Goal: Information Seeking & Learning: Learn about a topic

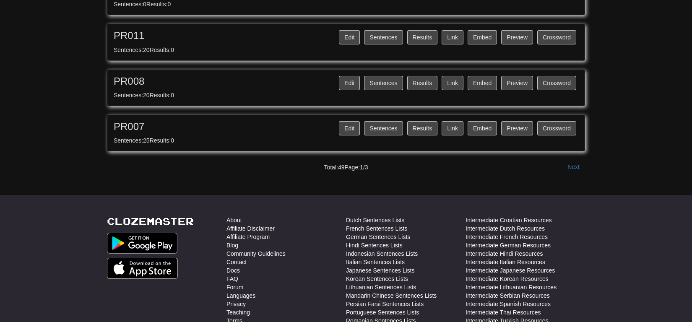
scroll to position [852, 0]
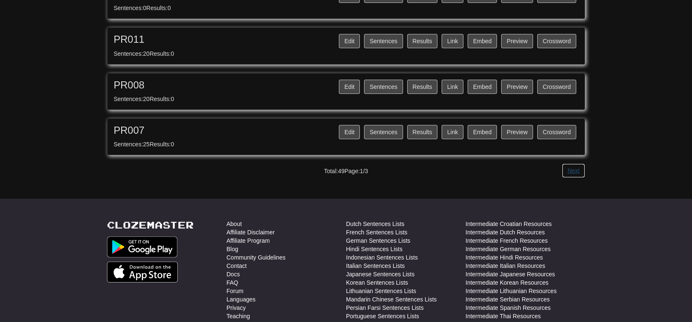
click at [583, 166] on button "Next" at bounding box center [573, 170] width 23 height 14
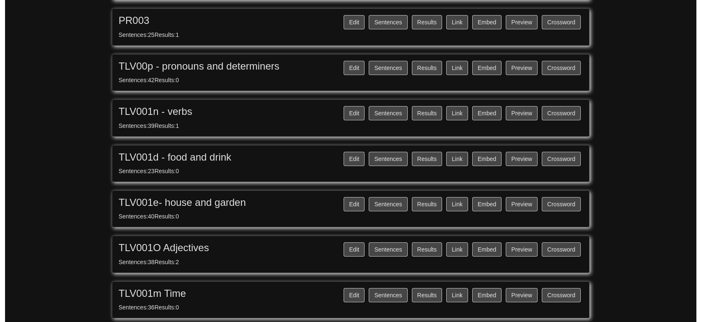
scroll to position [192, 0]
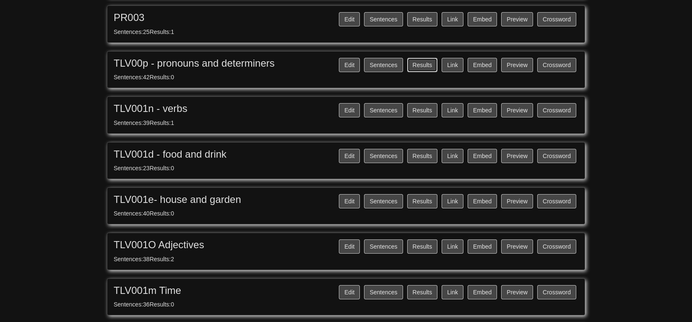
click at [422, 62] on button "Results" at bounding box center [422, 65] width 31 height 14
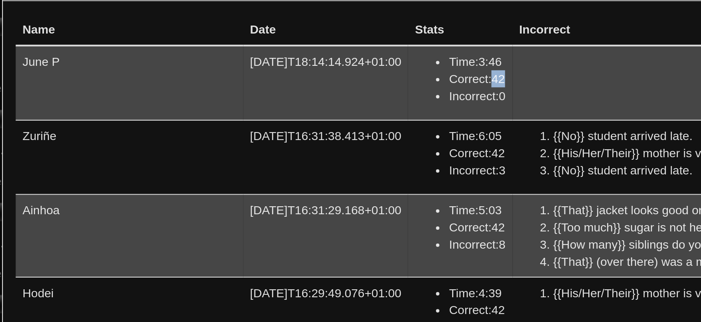
drag, startPoint x: 387, startPoint y: 78, endPoint x: 374, endPoint y: 78, distance: 12.6
click at [374, 78] on ul "Time: 3:46 Correct: 42 Incorrect: 0" at bounding box center [382, 72] width 44 height 25
drag, startPoint x: 374, startPoint y: 78, endPoint x: 379, endPoint y: 96, distance: 17.9
click at [379, 85] on ul "Time: 3:46 Correct: 42 Incorrect: 0" at bounding box center [382, 72] width 44 height 25
drag, startPoint x: 379, startPoint y: 96, endPoint x: 406, endPoint y: 61, distance: 43.3
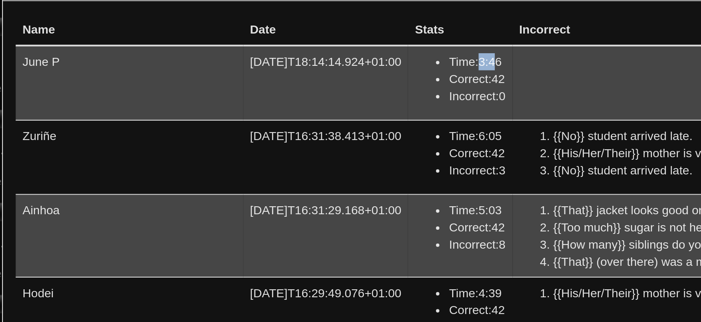
click at [405, 61] on li "Time: 3:46" at bounding box center [391, 64] width 28 height 8
drag, startPoint x: 406, startPoint y: 61, endPoint x: 405, endPoint y: 93, distance: 32.3
click at [405, 85] on li "Incorrect: 0" at bounding box center [391, 81] width 28 height 8
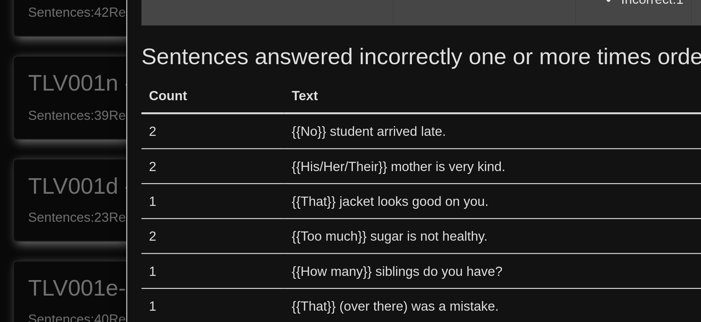
click at [164, 83] on td "[EMAIL_ADDRESS][DOMAIN_NAME] eider" at bounding box center [220, 65] width 112 height 36
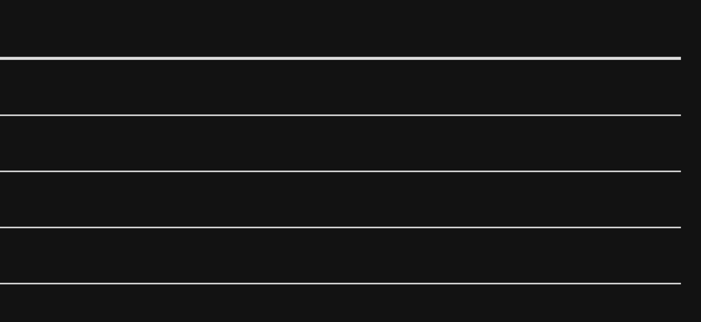
drag, startPoint x: 379, startPoint y: 184, endPoint x: 387, endPoint y: 184, distance: 8.0
click at [387, 75] on ul "Time: 2:53 Correct: 42 Incorrect: 1" at bounding box center [382, 62] width 44 height 25
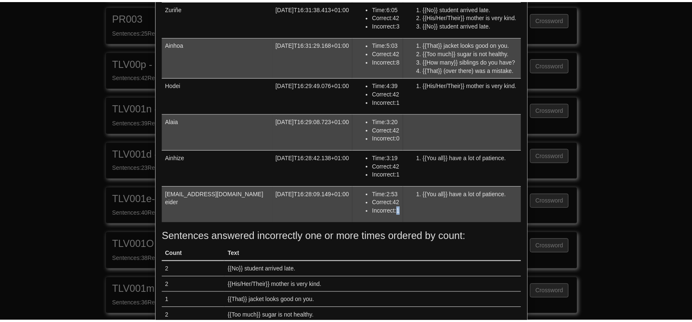
scroll to position [0, 0]
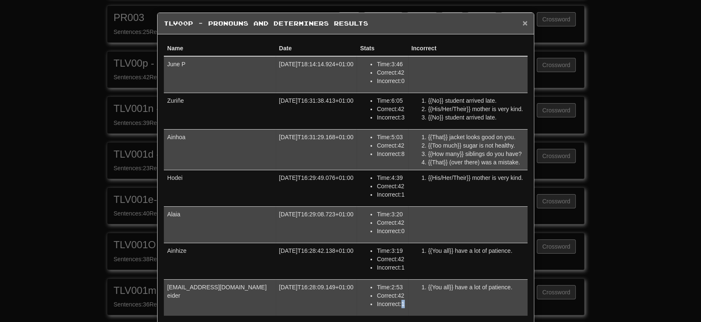
click at [523, 27] on span "×" at bounding box center [525, 23] width 5 height 10
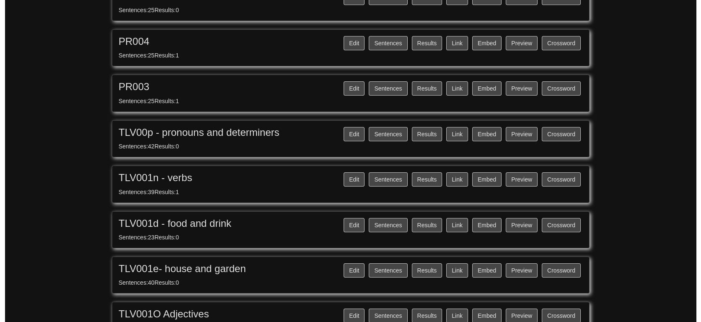
scroll to position [127, 0]
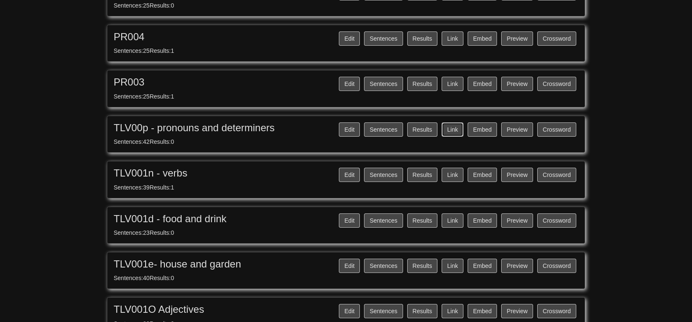
click at [451, 122] on button "Link" at bounding box center [452, 129] width 22 height 14
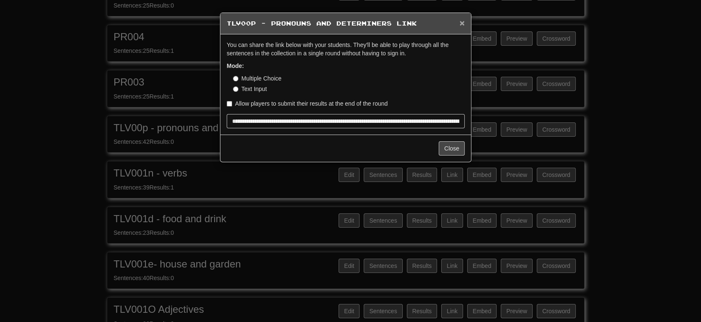
click at [459, 17] on div "× TLV00p - pronouns and determiners Link" at bounding box center [346, 23] width 251 height 21
click at [459, 22] on h5 "TLV00p - pronouns and determiners Link" at bounding box center [346, 23] width 238 height 8
click at [462, 22] on span "×" at bounding box center [462, 23] width 5 height 10
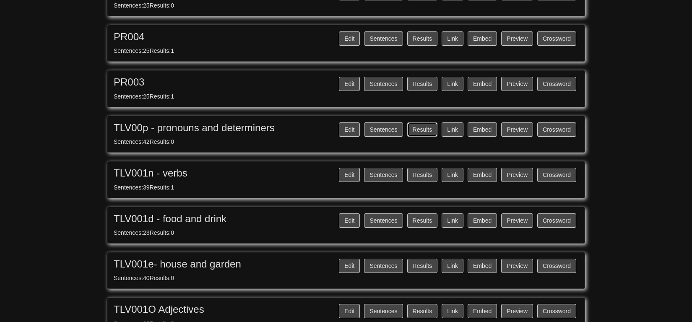
click at [421, 129] on button "Results" at bounding box center [422, 129] width 31 height 14
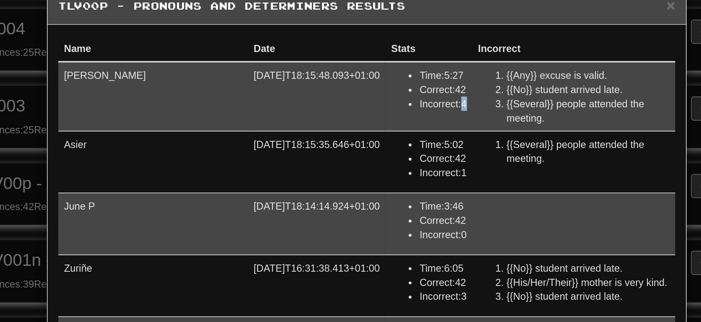
drag, startPoint x: 379, startPoint y: 97, endPoint x: 384, endPoint y: 97, distance: 5.4
click at [384, 85] on ul "Time: 5:27 Correct: 42 Incorrect: 4" at bounding box center [382, 72] width 44 height 25
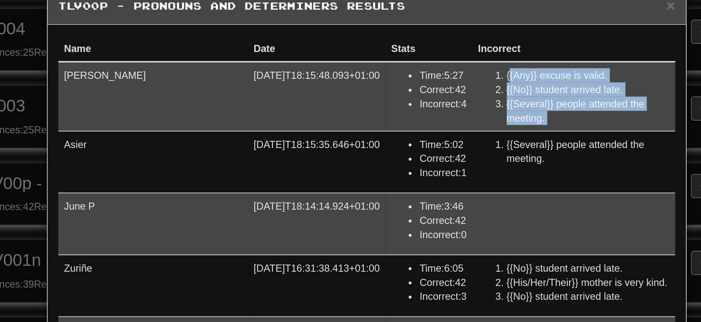
scroll to position [21, 0]
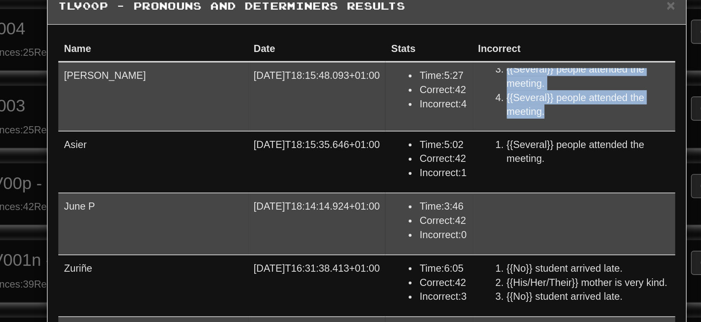
drag, startPoint x: 384, startPoint y: 97, endPoint x: 462, endPoint y: 90, distance: 78.3
click at [462, 90] on div "{{Any}} excuse is valid. {{No}} student arrived late. {{Several}} people attend…" at bounding box center [468, 77] width 113 height 34
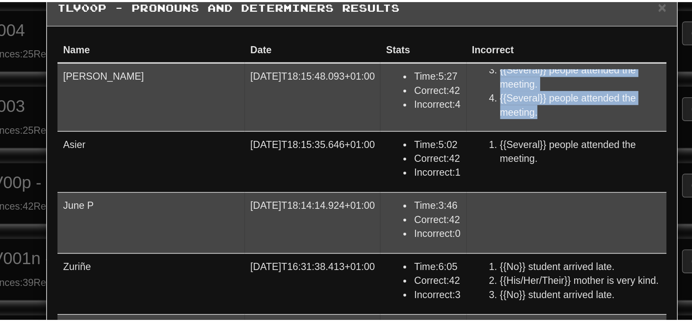
scroll to position [127, 0]
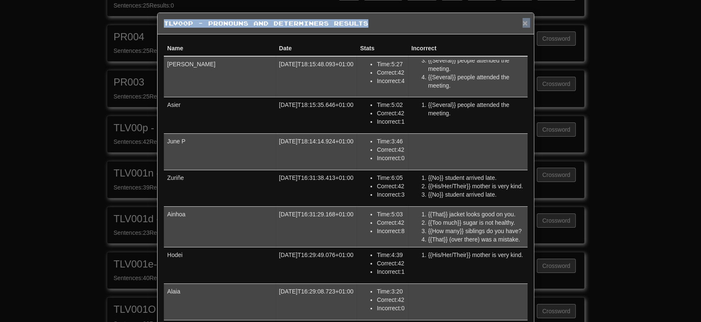
drag, startPoint x: 462, startPoint y: 90, endPoint x: 518, endPoint y: 21, distance: 88.8
click at [518, 21] on div "× TLV00p - pronouns and determiners Results" at bounding box center [346, 23] width 376 height 21
drag, startPoint x: 518, startPoint y: 21, endPoint x: 690, endPoint y: 107, distance: 191.6
click at [690, 107] on div "× TLV00p - pronouns and determiners Results Name Date Stats Incorrect [PERSON_N…" at bounding box center [350, 161] width 701 height 322
